Goal: Task Accomplishment & Management: Manage account settings

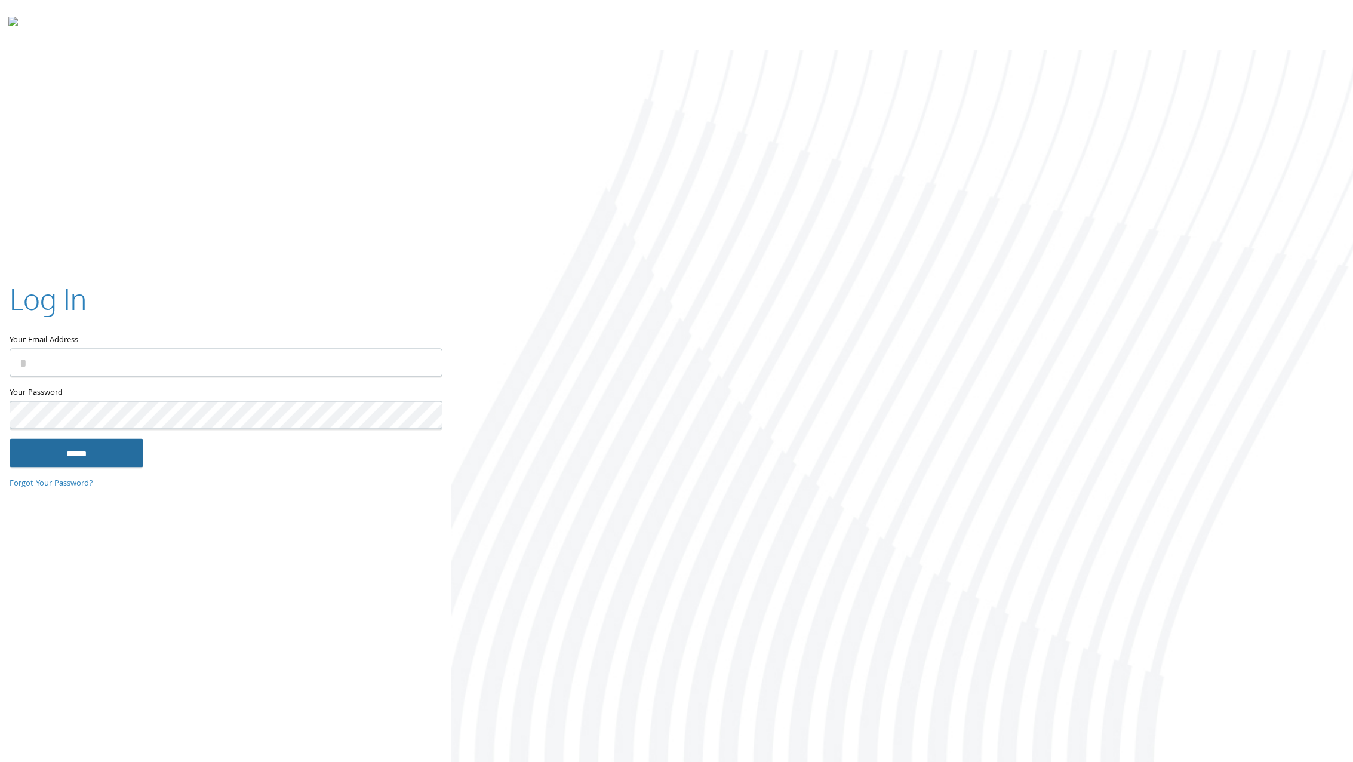
type input "**********"
click at [117, 439] on input "******" at bounding box center [77, 453] width 134 height 29
type input "**********"
click at [142, 453] on input "******" at bounding box center [77, 453] width 134 height 29
